Goal: Task Accomplishment & Management: Use online tool/utility

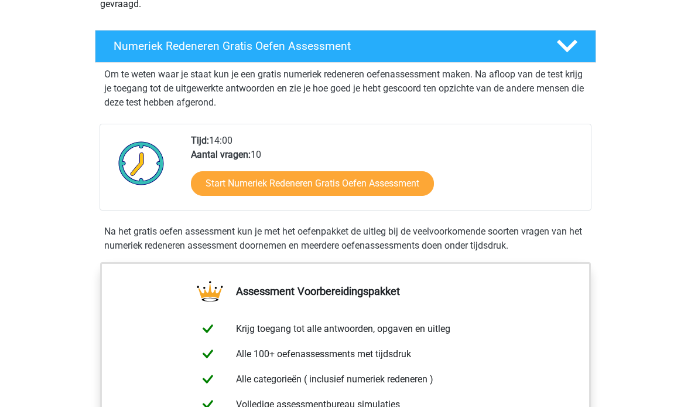
scroll to position [205, 0]
click at [414, 185] on link "Start Numeriek Redeneren Gratis Oefen Assessment" at bounding box center [312, 184] width 243 height 25
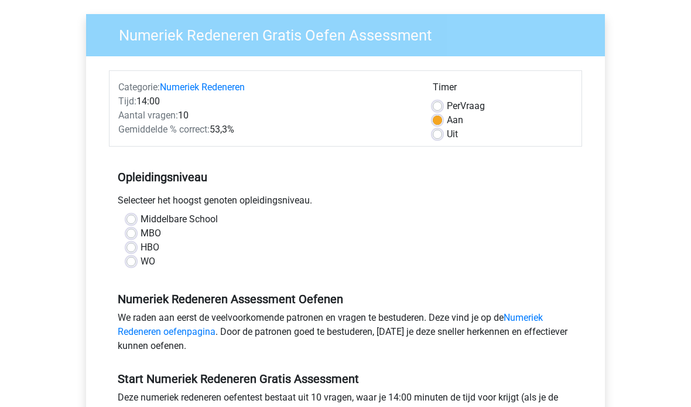
scroll to position [83, 0]
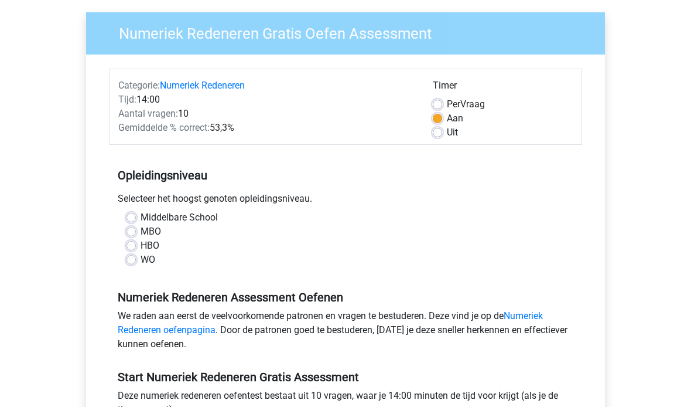
click at [137, 210] on div "Selecteer het hoogst genoten opleidingsniveau." at bounding box center [345, 201] width 473 height 19
click at [141, 219] on label "Middelbare School" at bounding box center [179, 218] width 77 height 14
click at [129, 219] on input "Middelbare School" at bounding box center [131, 217] width 9 height 12
radio input "true"
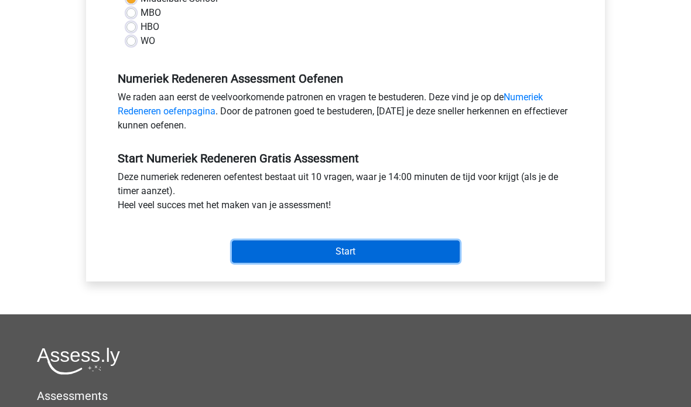
scroll to position [302, 0]
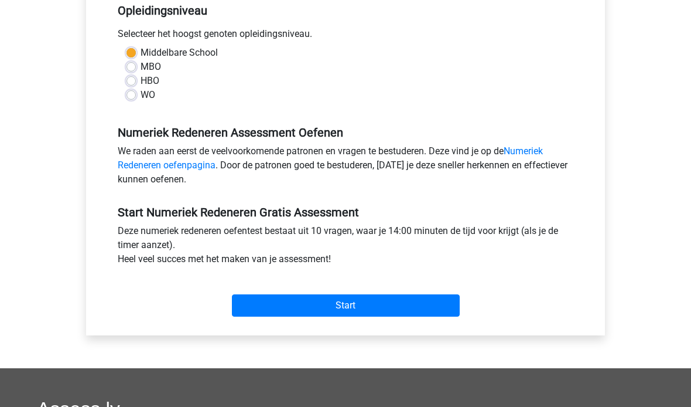
click at [417, 313] on input "Start" at bounding box center [346, 306] width 228 height 22
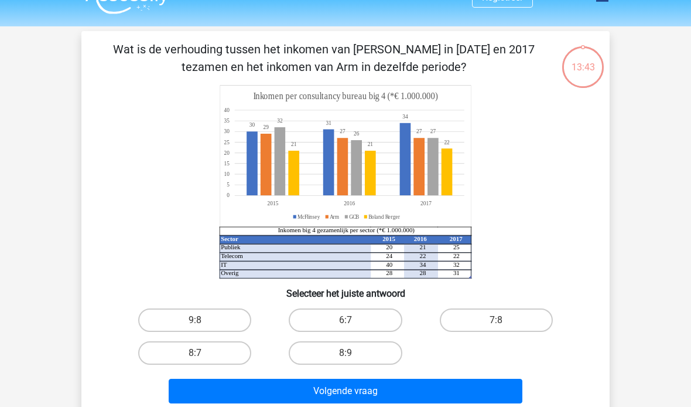
scroll to position [23, 0]
click at [432, 388] on button "Volgende vraag" at bounding box center [346, 391] width 354 height 25
click at [216, 350] on label "8:7" at bounding box center [194, 352] width 113 height 23
click at [203, 353] on input "8:7" at bounding box center [199, 357] width 8 height 8
radio input "true"
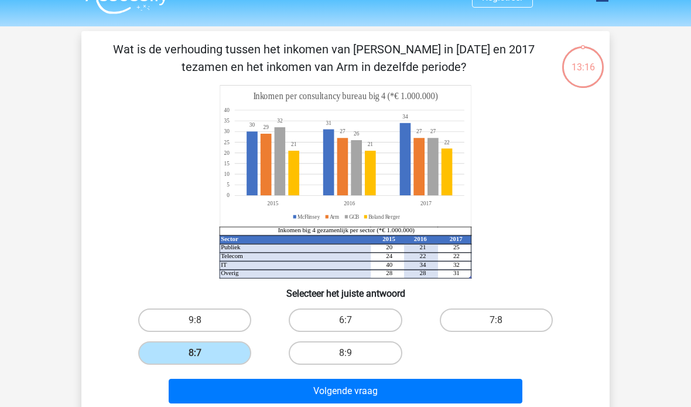
click at [262, 397] on button "Volgende vraag" at bounding box center [346, 391] width 354 height 25
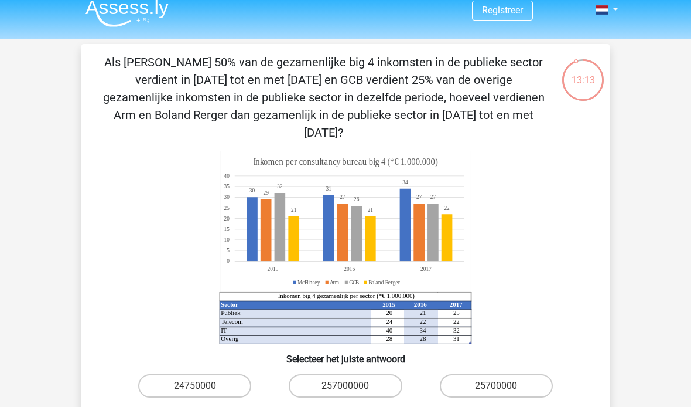
scroll to position [0, 0]
